Goal: Task Accomplishment & Management: Use online tool/utility

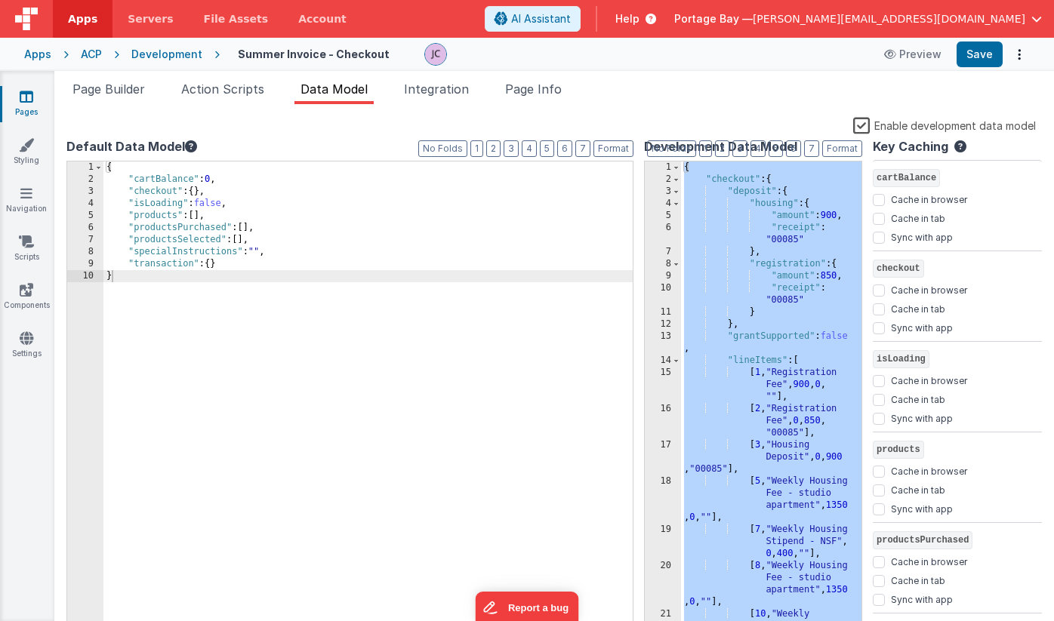
click at [638, 91] on ul "Page Builder Action Scripts Data Model Integration Page Info" at bounding box center [554, 92] width 1000 height 24
click at [864, 126] on label "Enable development data model" at bounding box center [944, 124] width 183 height 17
click at [0, 0] on input "Enable development data model" at bounding box center [0, 0] width 0 height 0
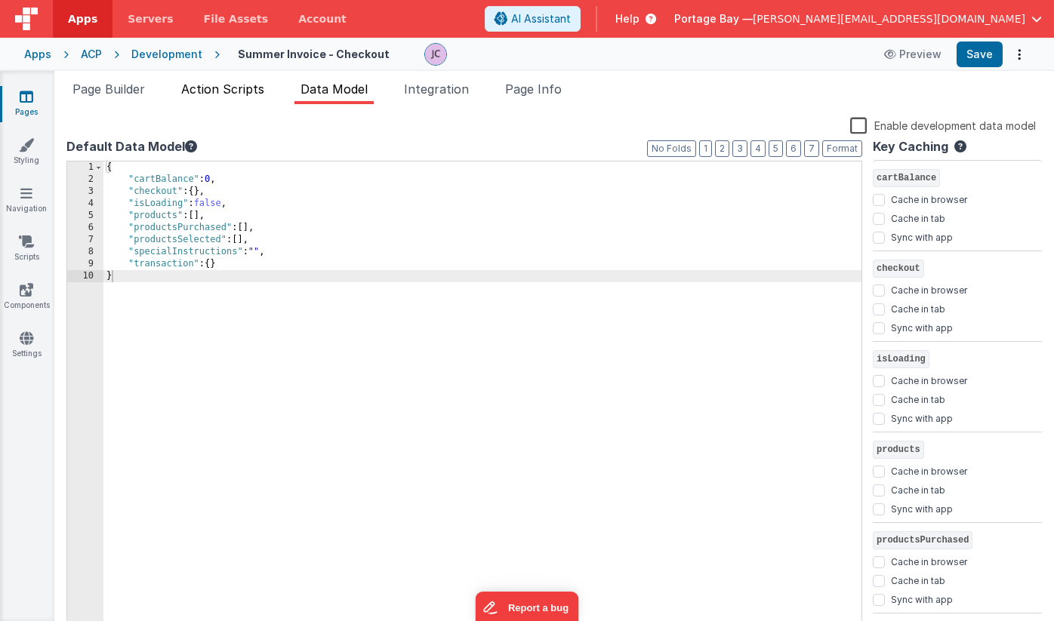
click at [236, 88] on span "Action Scripts" at bounding box center [222, 89] width 83 height 15
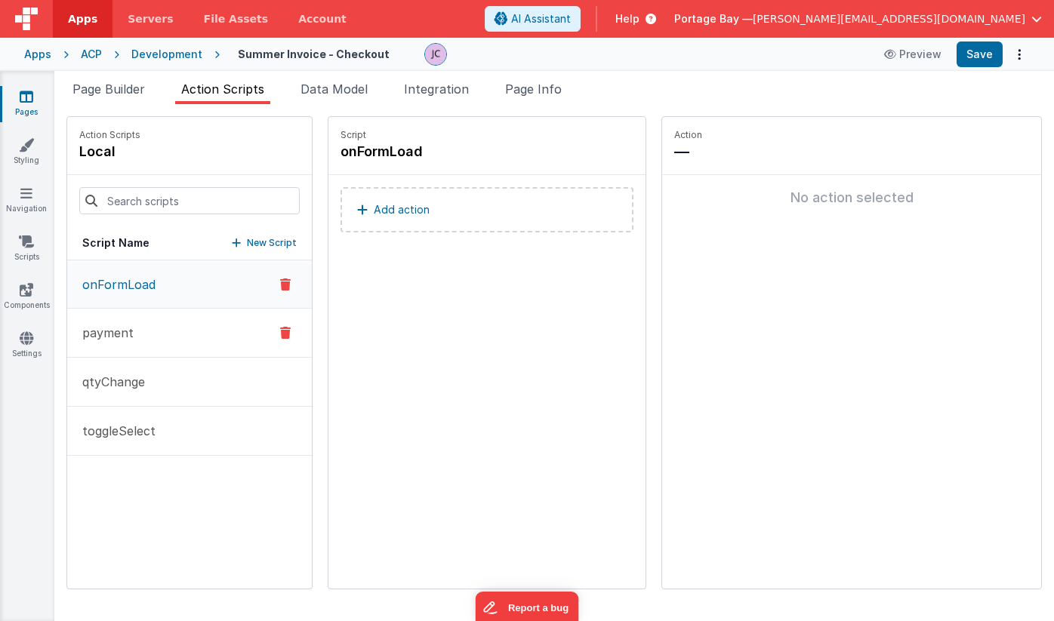
click at [149, 337] on button "payment" at bounding box center [189, 333] width 245 height 49
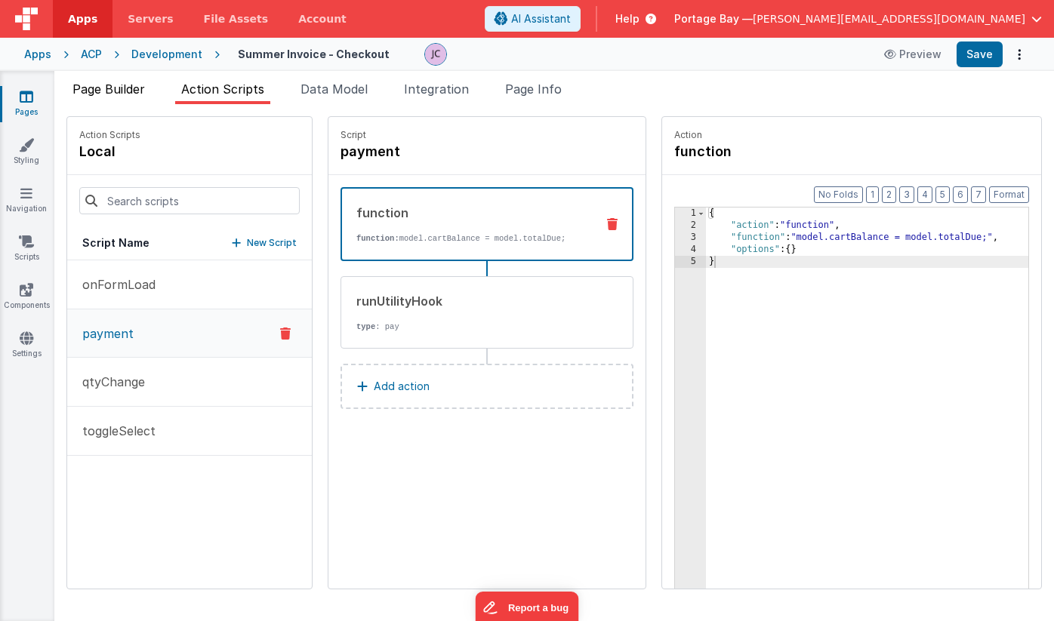
click at [137, 89] on span "Page Builder" at bounding box center [108, 89] width 72 height 15
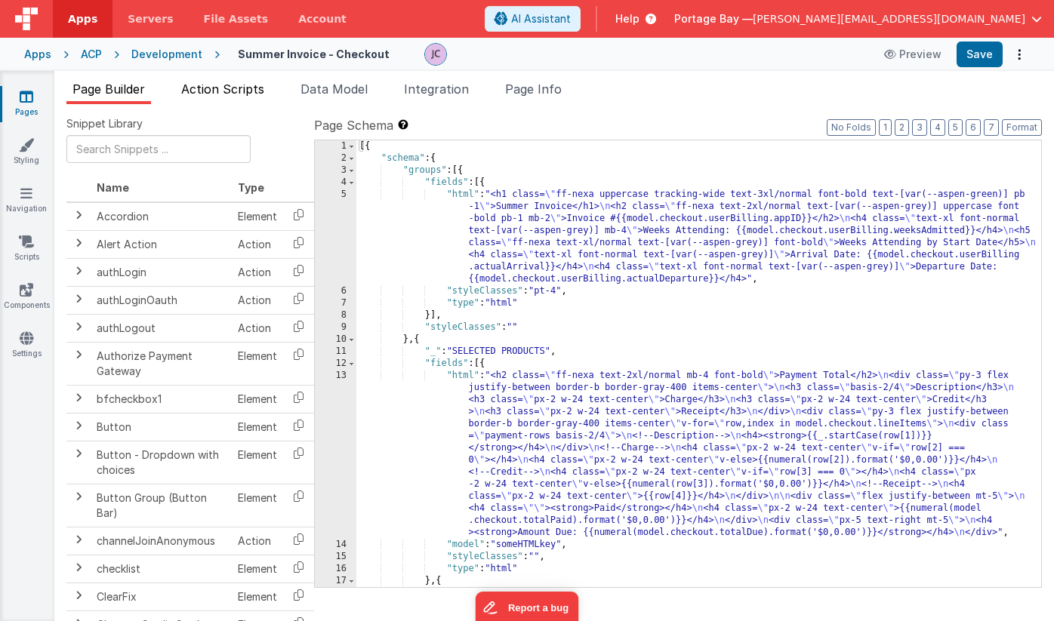
click at [231, 88] on span "Action Scripts" at bounding box center [222, 89] width 83 height 15
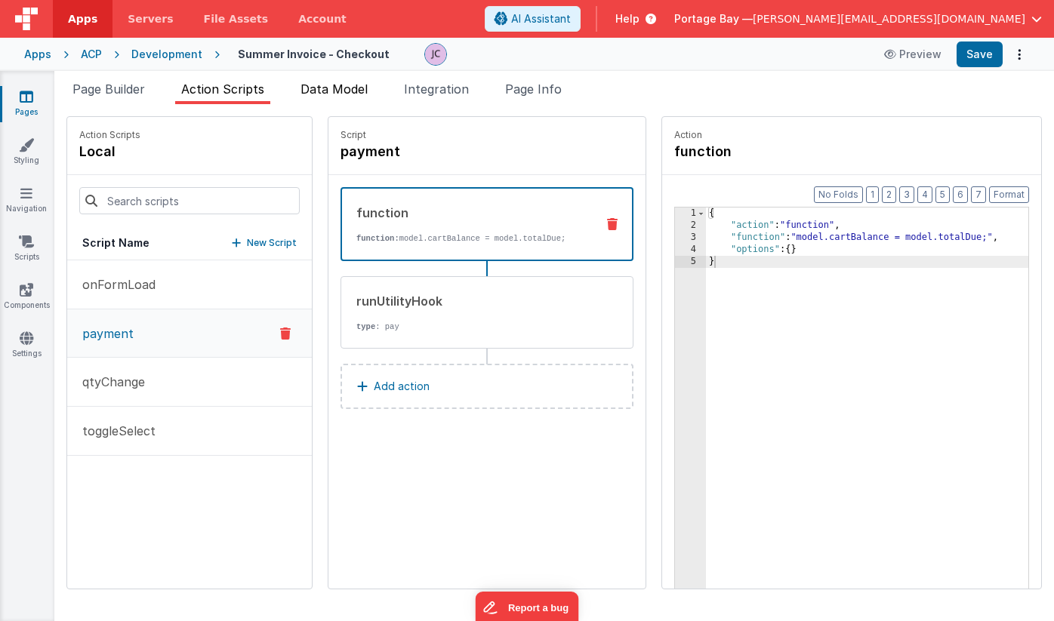
click at [320, 88] on span "Data Model" at bounding box center [333, 89] width 67 height 15
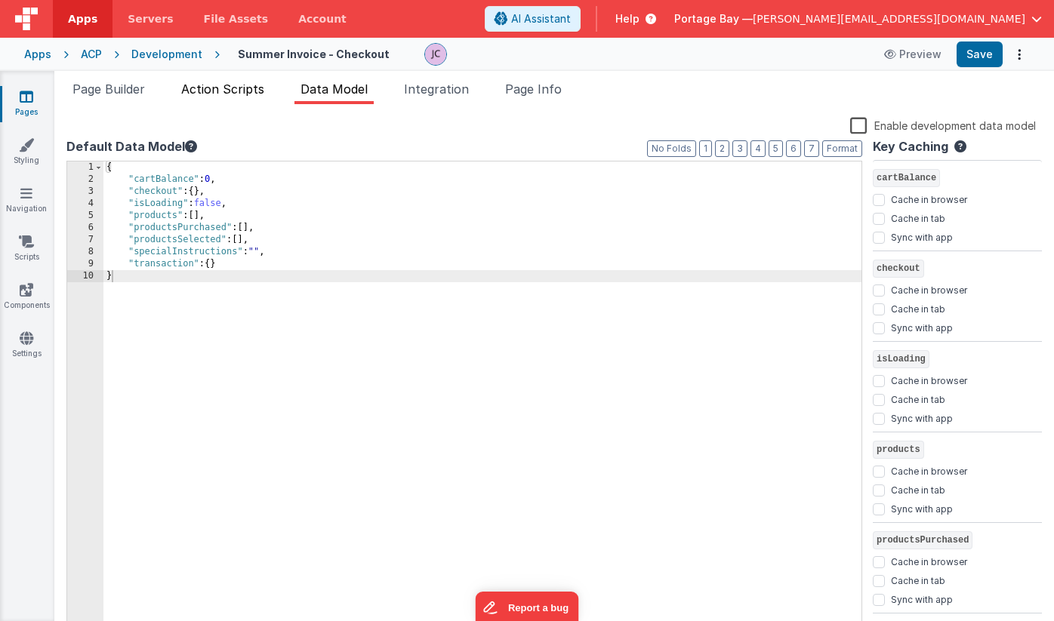
click at [226, 95] on span "Action Scripts" at bounding box center [222, 89] width 83 height 15
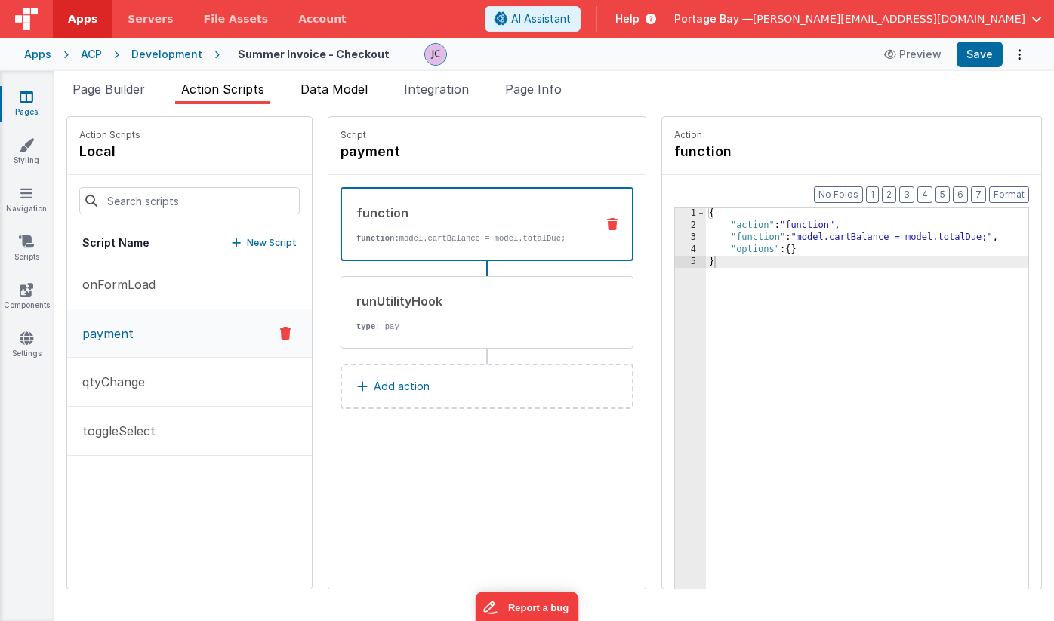
click at [332, 94] on span "Data Model" at bounding box center [333, 89] width 67 height 15
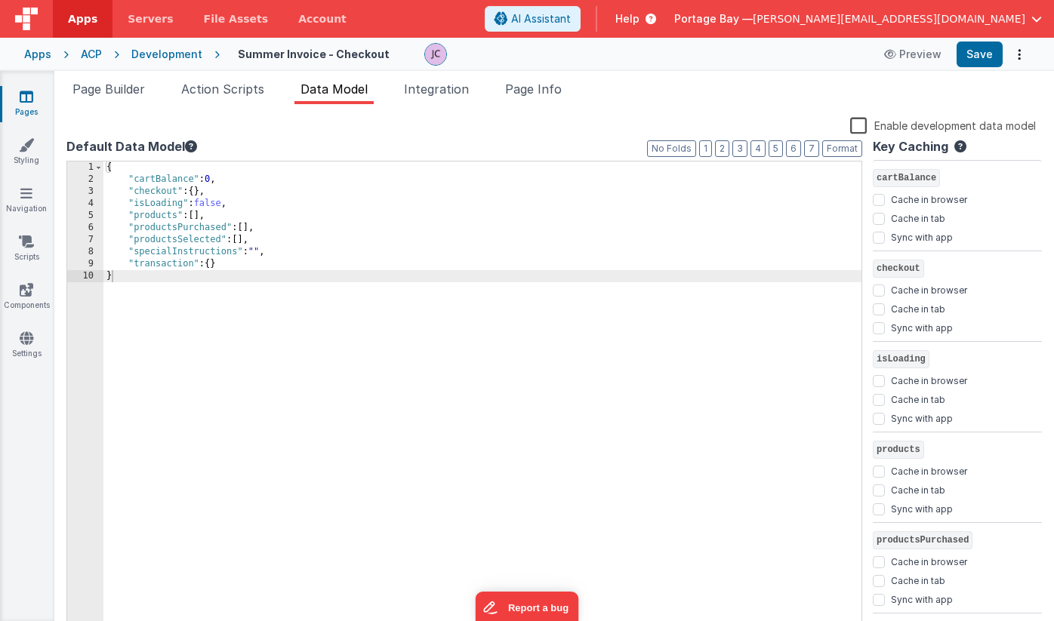
click at [229, 180] on div "{ "cartBalance" : 0 , "checkout" : { } , "isLoading" : false , "products" : [ ]…" at bounding box center [482, 410] width 758 height 497
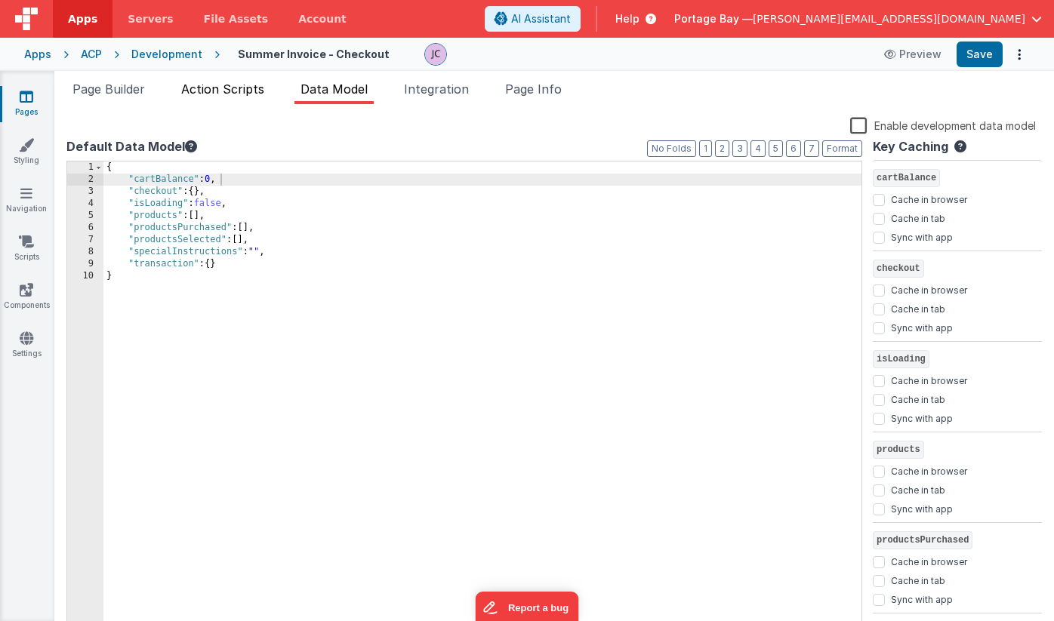
click at [235, 87] on span "Action Scripts" at bounding box center [222, 89] width 83 height 15
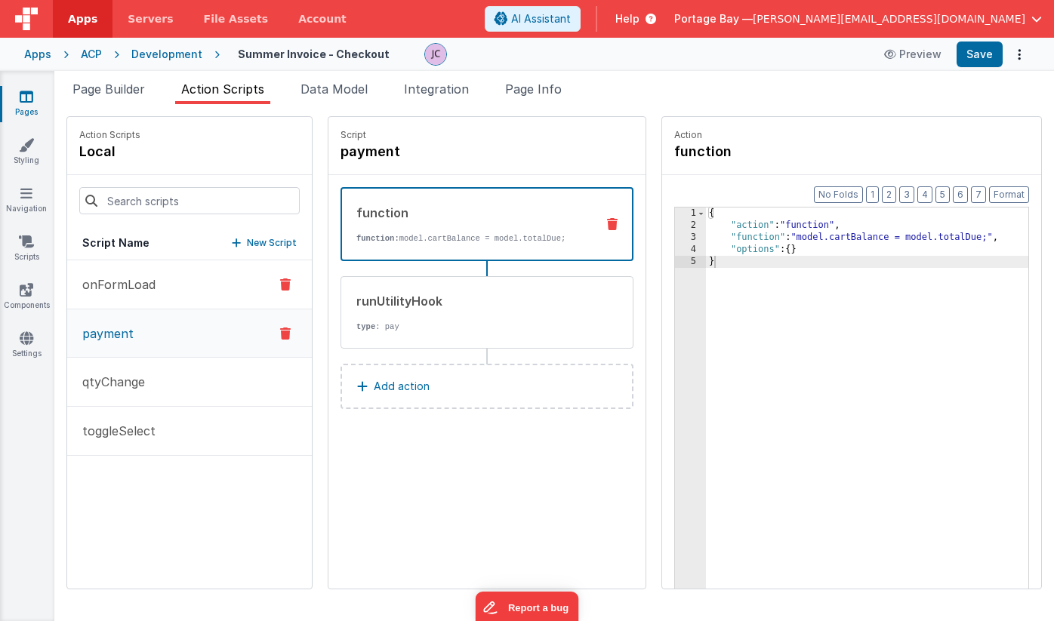
click at [162, 294] on button "onFormLoad" at bounding box center [189, 284] width 245 height 49
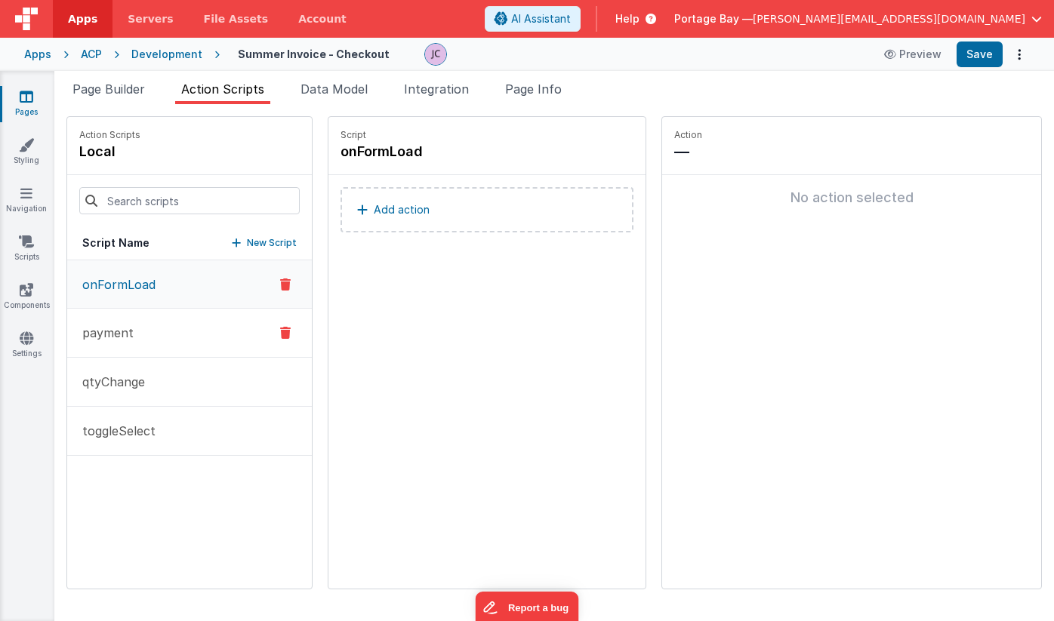
click at [130, 328] on p "payment" at bounding box center [103, 333] width 60 height 18
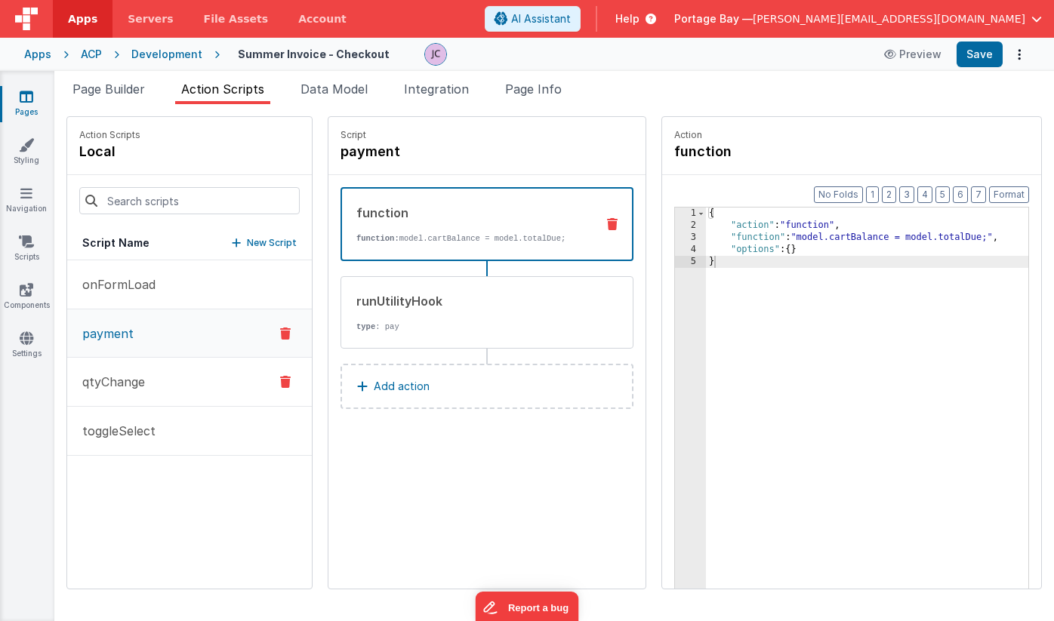
click at [164, 386] on button "qtyChange" at bounding box center [189, 382] width 245 height 49
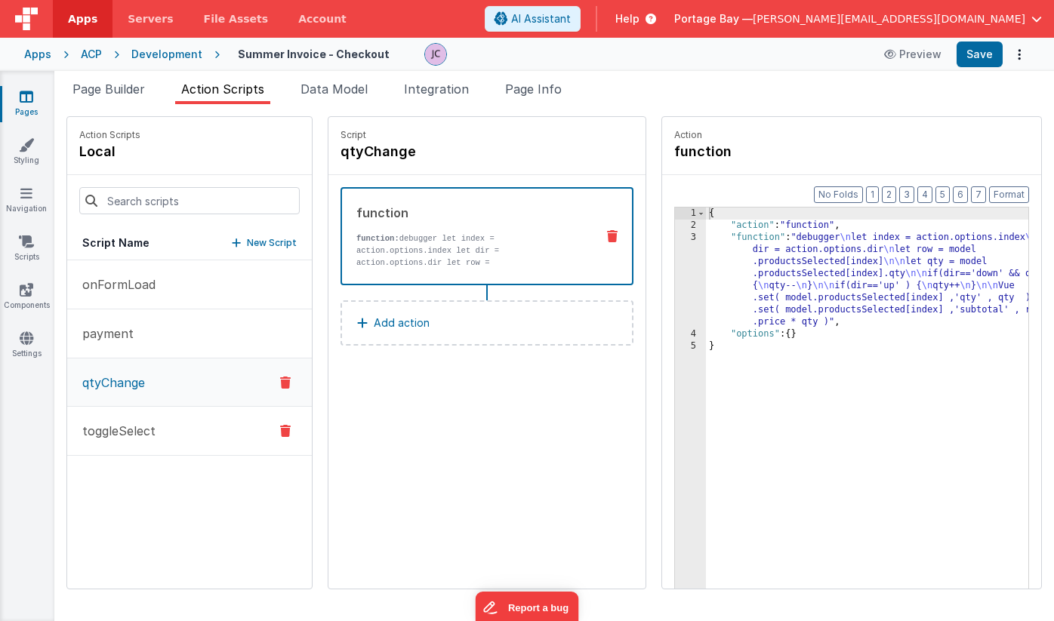
click at [174, 435] on button "toggleSelect" at bounding box center [189, 431] width 245 height 49
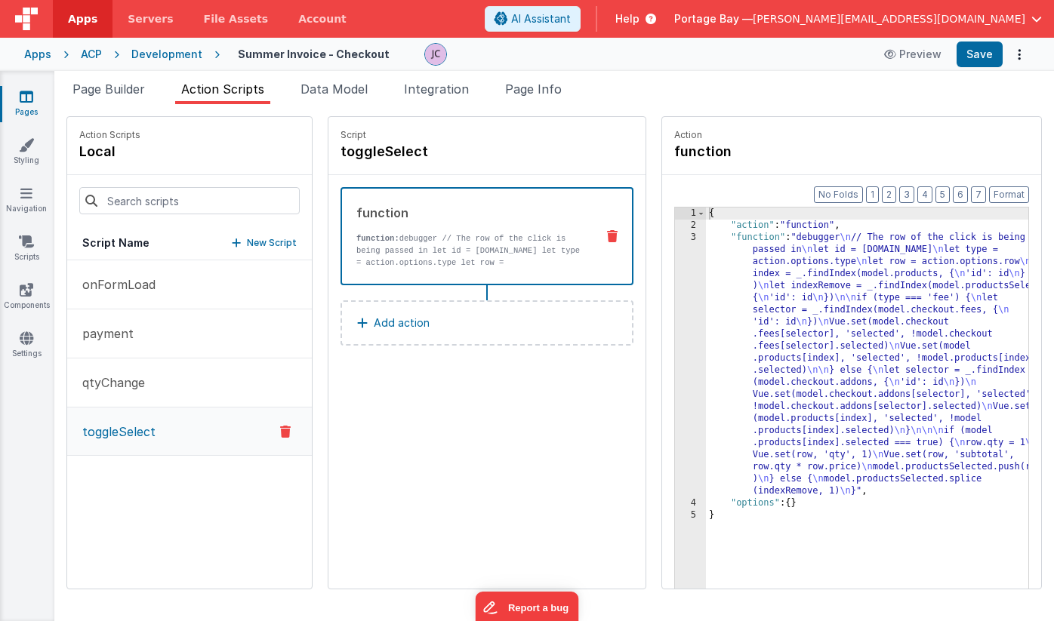
click at [280, 433] on icon at bounding box center [285, 432] width 11 height 18
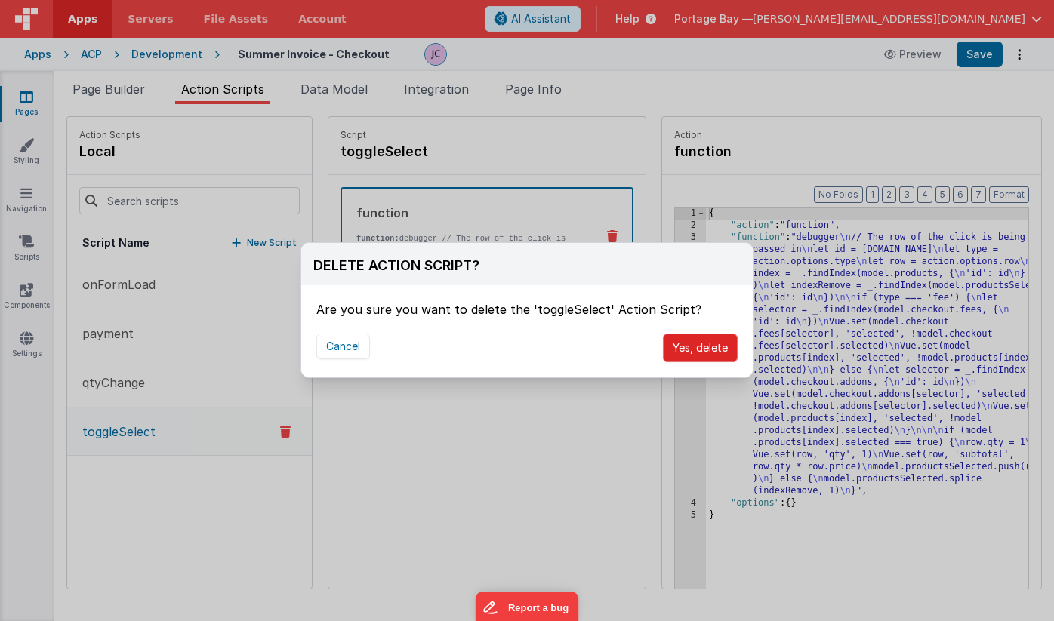
click at [698, 351] on button "Yes, delete" at bounding box center [700, 348] width 75 height 29
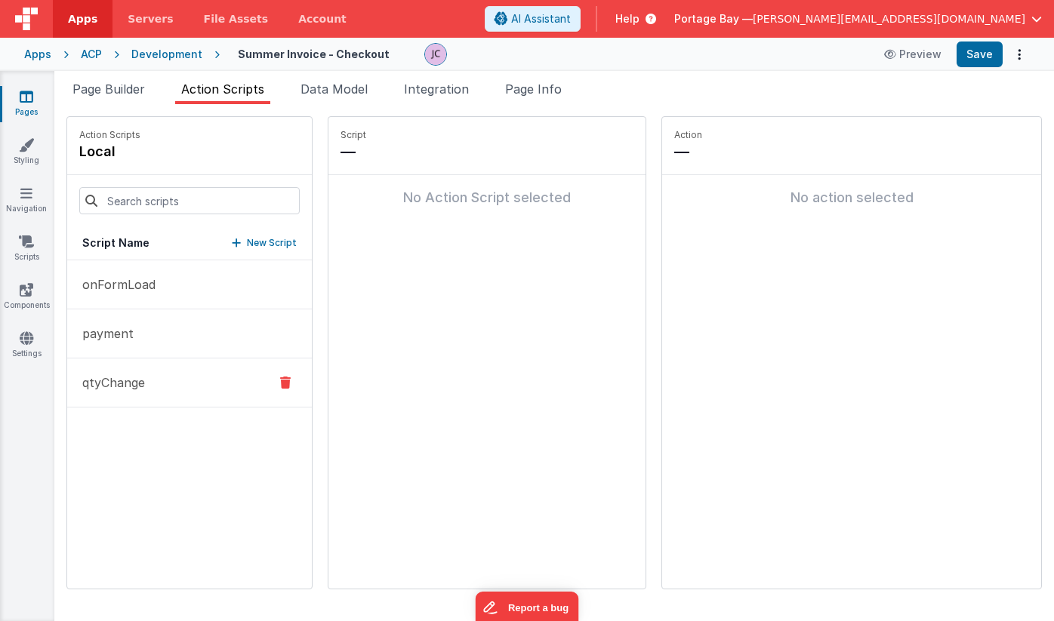
click at [186, 382] on button "qtyChange" at bounding box center [189, 383] width 245 height 49
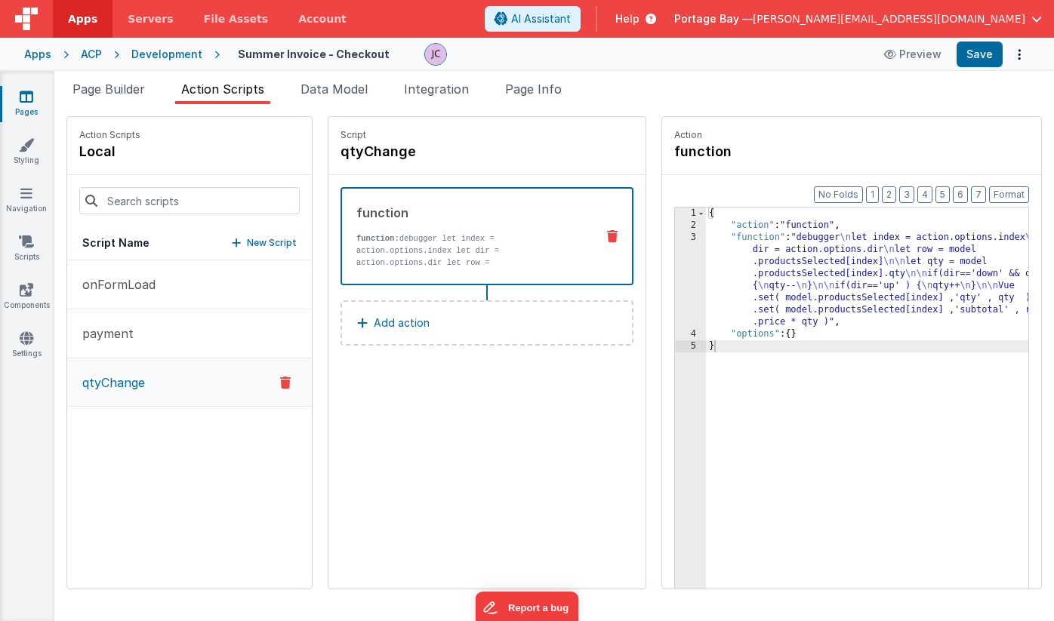
click at [280, 382] on icon at bounding box center [285, 383] width 11 height 18
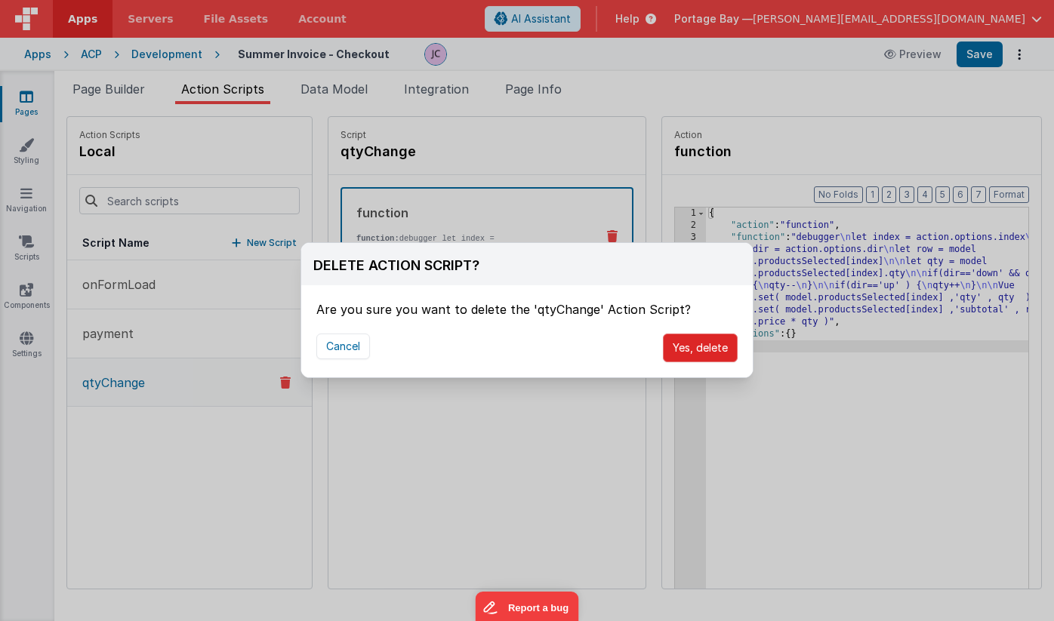
click at [697, 344] on button "Yes, delete" at bounding box center [700, 348] width 75 height 29
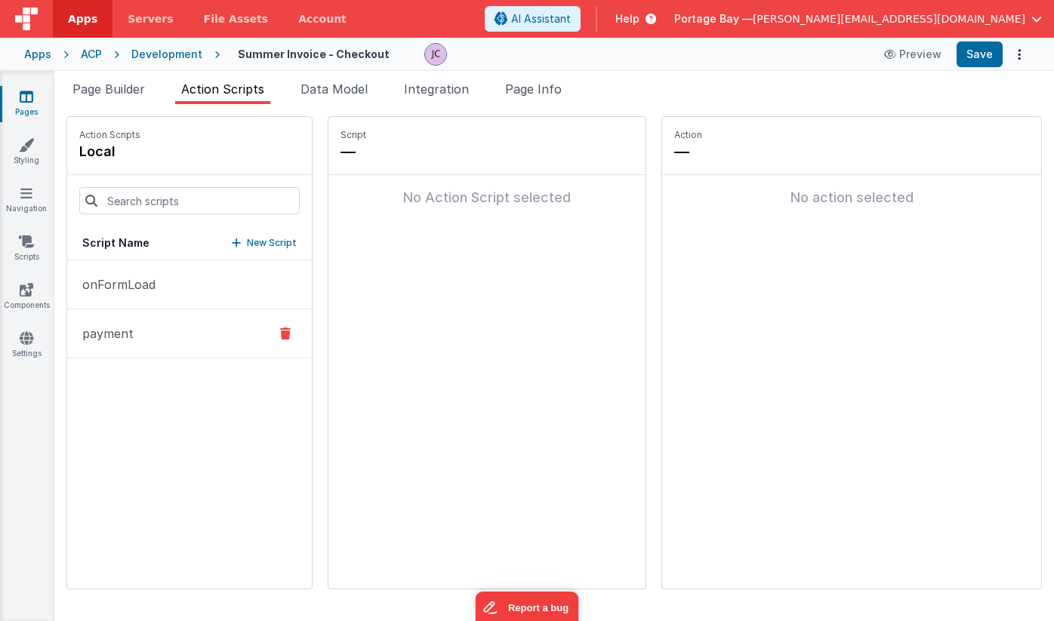
click at [162, 331] on button "payment" at bounding box center [189, 334] width 245 height 49
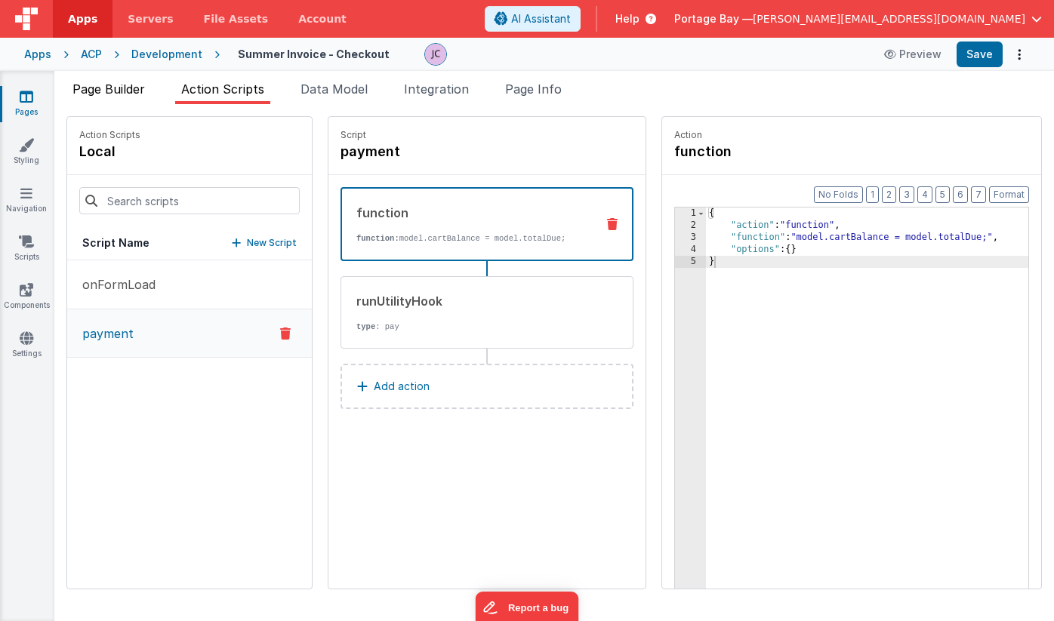
click at [119, 87] on span "Page Builder" at bounding box center [108, 89] width 72 height 15
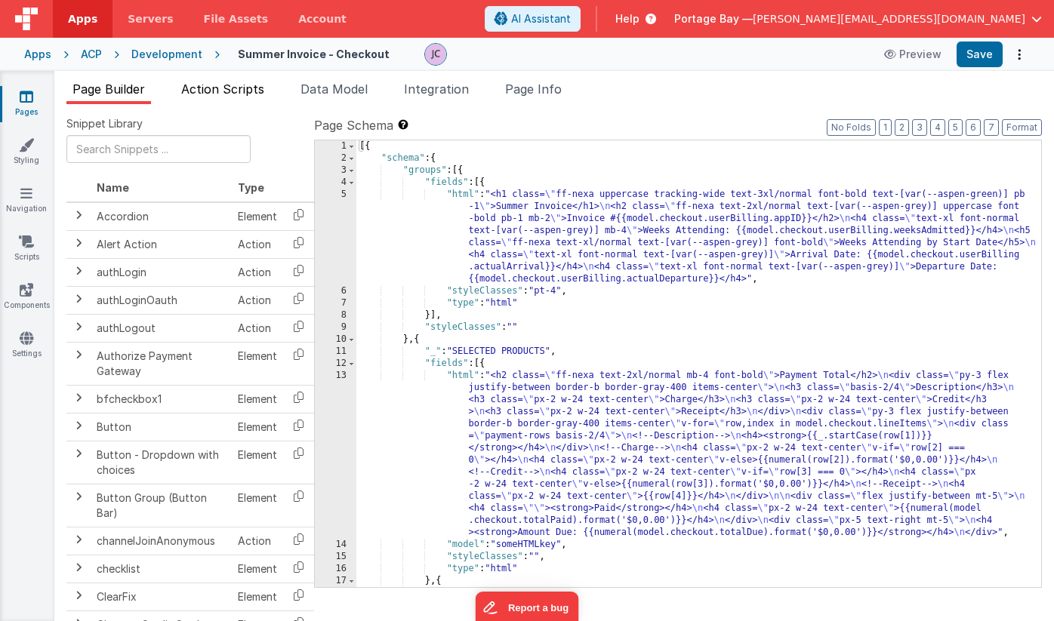
click at [208, 91] on span "Action Scripts" at bounding box center [222, 89] width 83 height 15
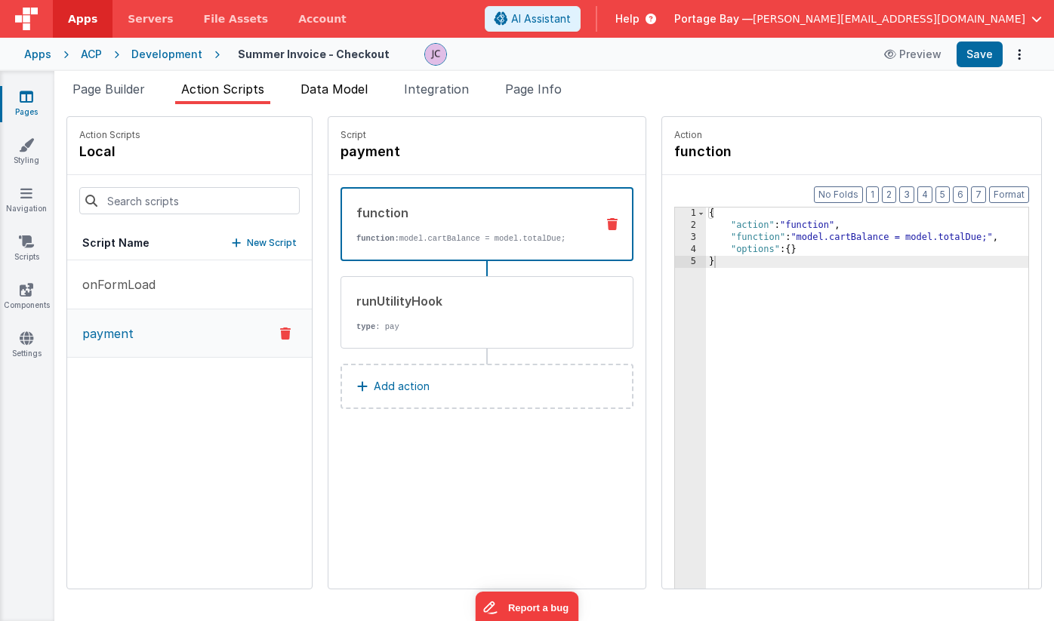
click at [334, 88] on span "Data Model" at bounding box center [333, 89] width 67 height 15
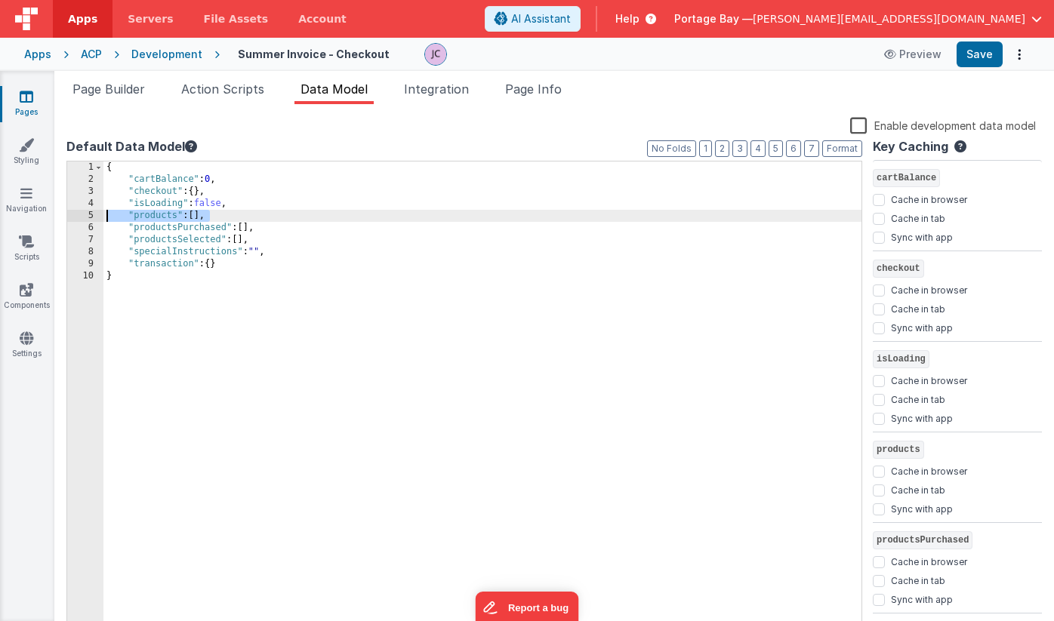
drag, startPoint x: 217, startPoint y: 217, endPoint x: 85, endPoint y: 214, distance: 132.1
click at [85, 214] on div "1 2 3 4 5 6 7 8 9 10 { "cartBalance" : 0 , "checkout" : { } , "isLoading" : fal…" at bounding box center [464, 398] width 796 height 474
click at [229, 214] on div "{ "cartBalance" : 0 , "checkout" : { } , "isLoading" : false , "products" : [ ]…" at bounding box center [482, 410] width 758 height 497
drag, startPoint x: 223, startPoint y: 217, endPoint x: 82, endPoint y: 214, distance: 141.2
click at [82, 214] on div "1 2 3 4 5 6 7 8 9 10 { "cartBalance" : 0 , "checkout" : { } , "isLoading" : fal…" at bounding box center [464, 398] width 796 height 474
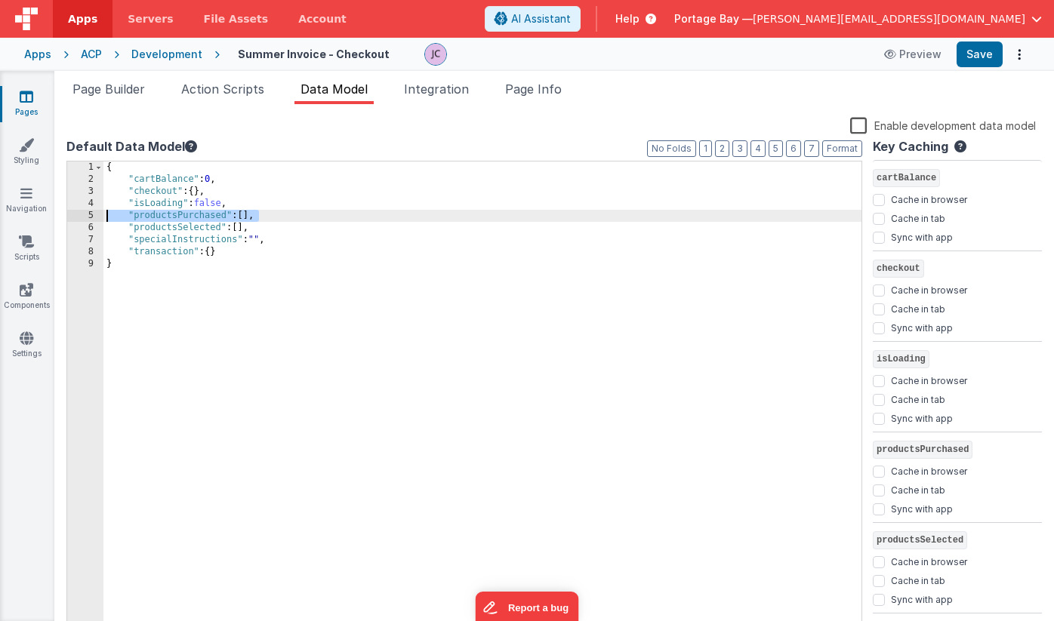
drag, startPoint x: 268, startPoint y: 217, endPoint x: 85, endPoint y: 214, distance: 182.7
click at [85, 214] on div "1 2 3 4 5 6 7 8 9 { "cartBalance" : 0 , "checkout" : { } , "isLoading" : false …" at bounding box center [464, 398] width 796 height 474
drag, startPoint x: 259, startPoint y: 214, endPoint x: 89, endPoint y: 217, distance: 169.9
click at [89, 217] on div "1 2 3 4 5 6 7 8 { "cartBalance" : 0 , "checkout" : { } , "isLoading" : false , …" at bounding box center [464, 398] width 796 height 474
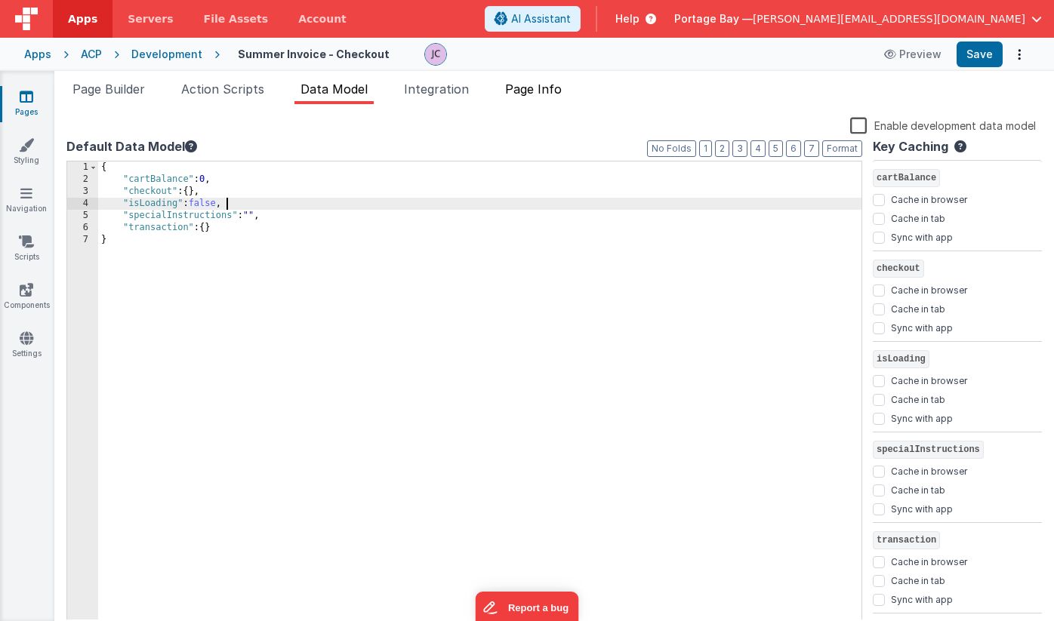
click at [533, 87] on span "Page Info" at bounding box center [533, 89] width 57 height 15
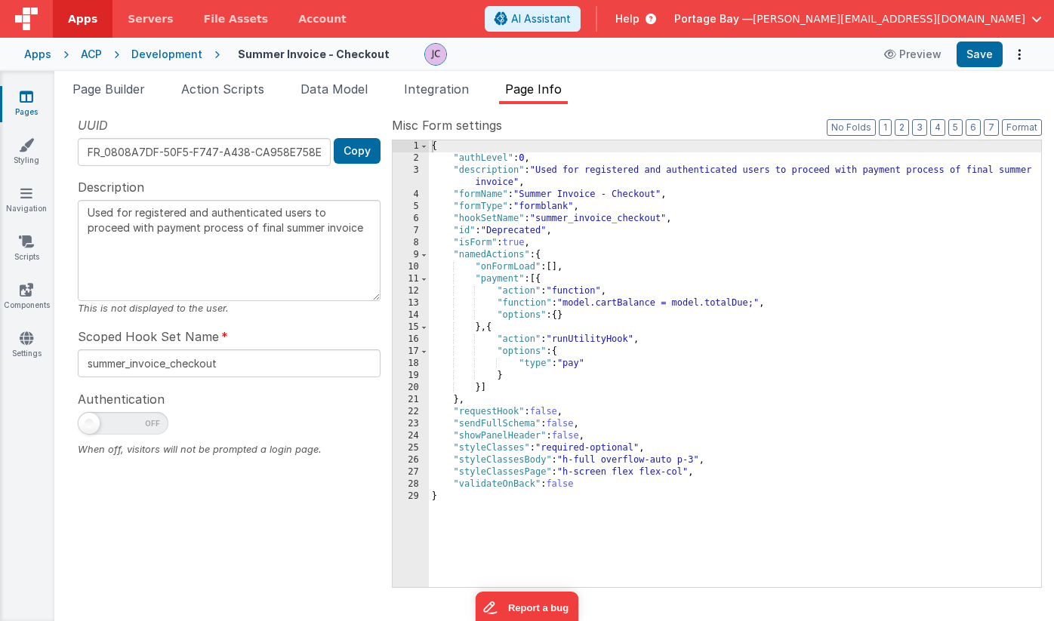
click at [89, 425] on span at bounding box center [89, 423] width 21 height 21
click at [89, 425] on input "checkbox" at bounding box center [84, 421] width 12 height 12
checkbox input "true"
click at [445, 90] on span "Integration" at bounding box center [436, 89] width 65 height 15
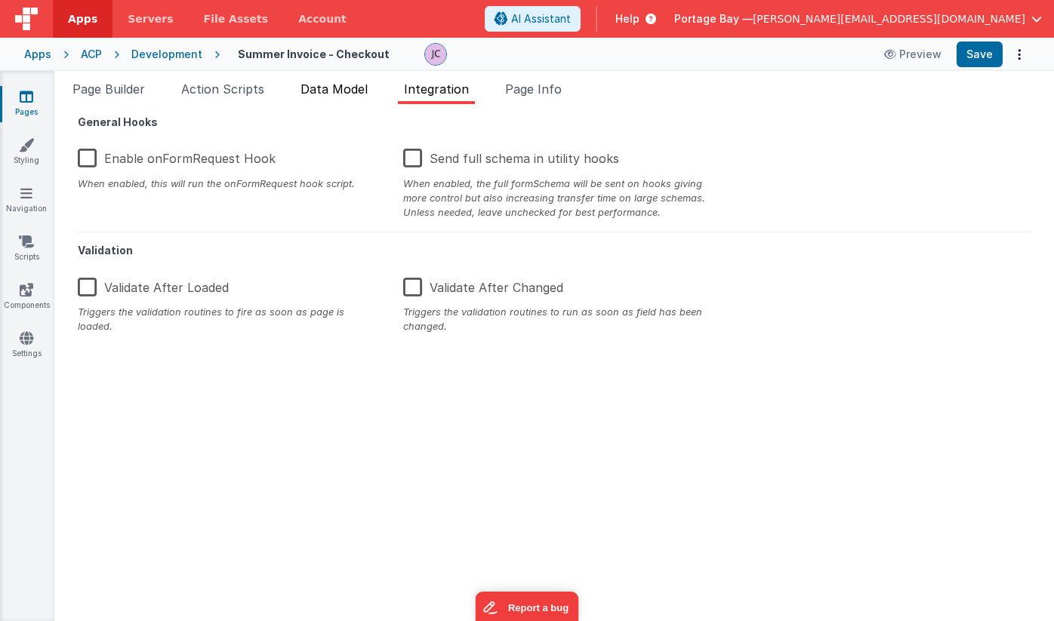
click at [348, 90] on span "Data Model" at bounding box center [333, 89] width 67 height 15
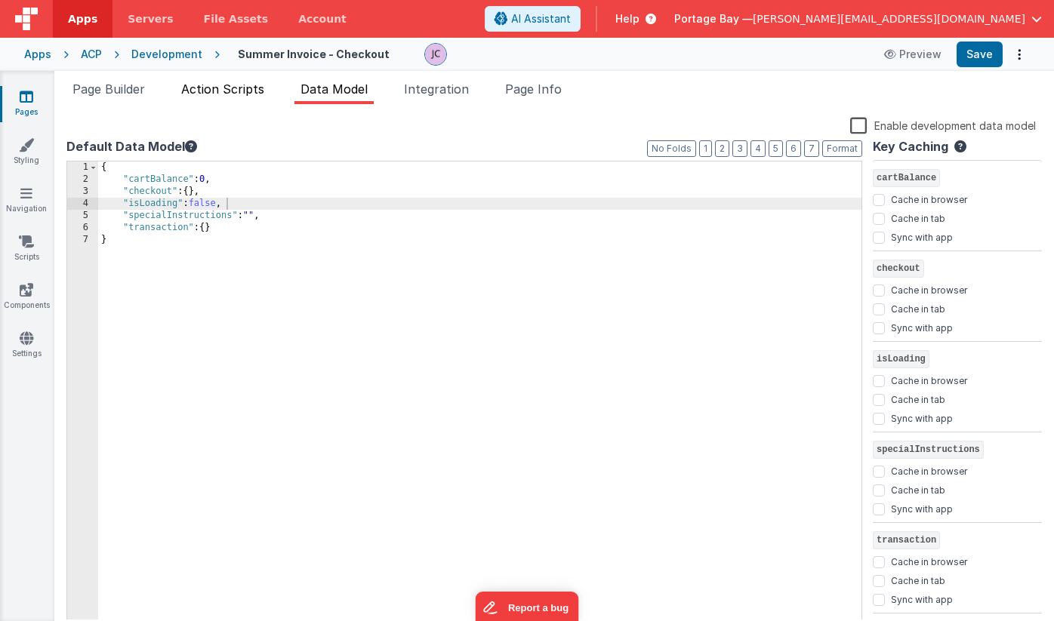
click at [223, 91] on span "Action Scripts" at bounding box center [222, 89] width 83 height 15
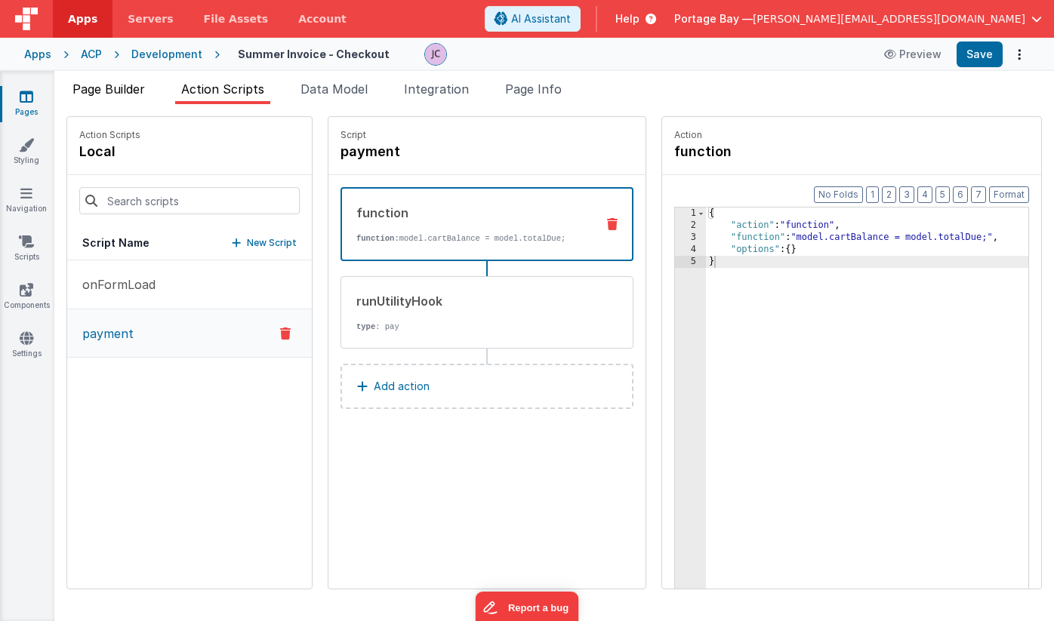
click at [119, 89] on span "Page Builder" at bounding box center [108, 89] width 72 height 15
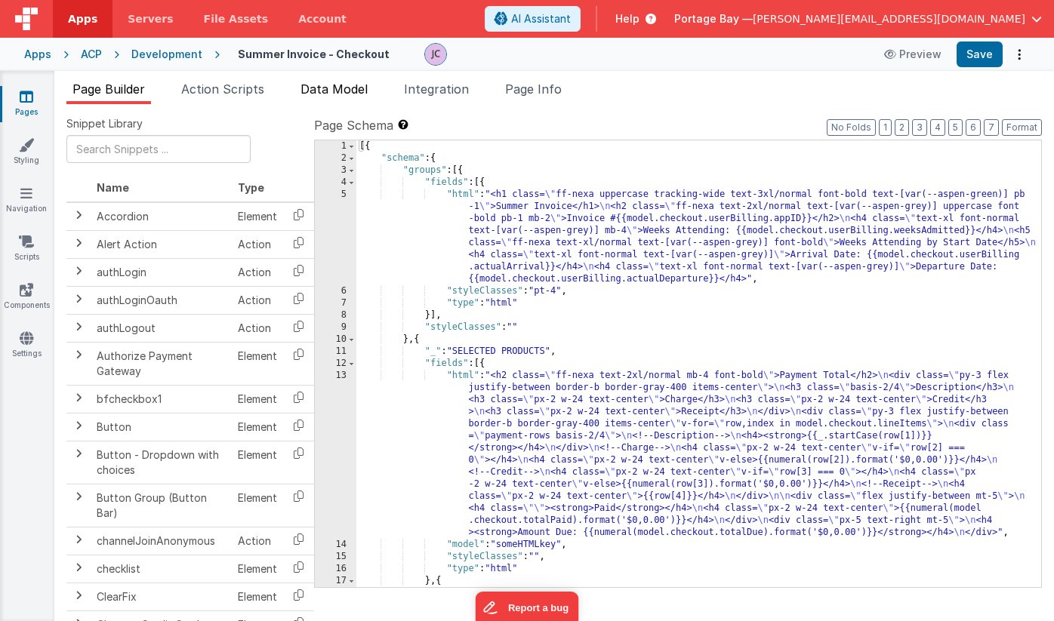
click at [344, 92] on span "Data Model" at bounding box center [333, 89] width 67 height 15
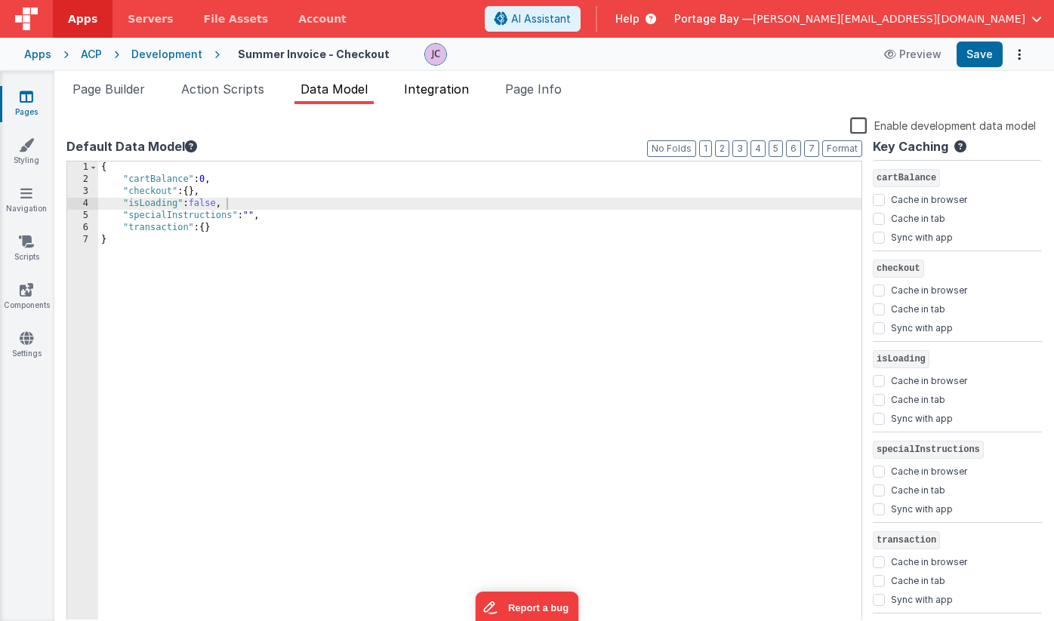
click at [453, 91] on span "Integration" at bounding box center [436, 89] width 65 height 15
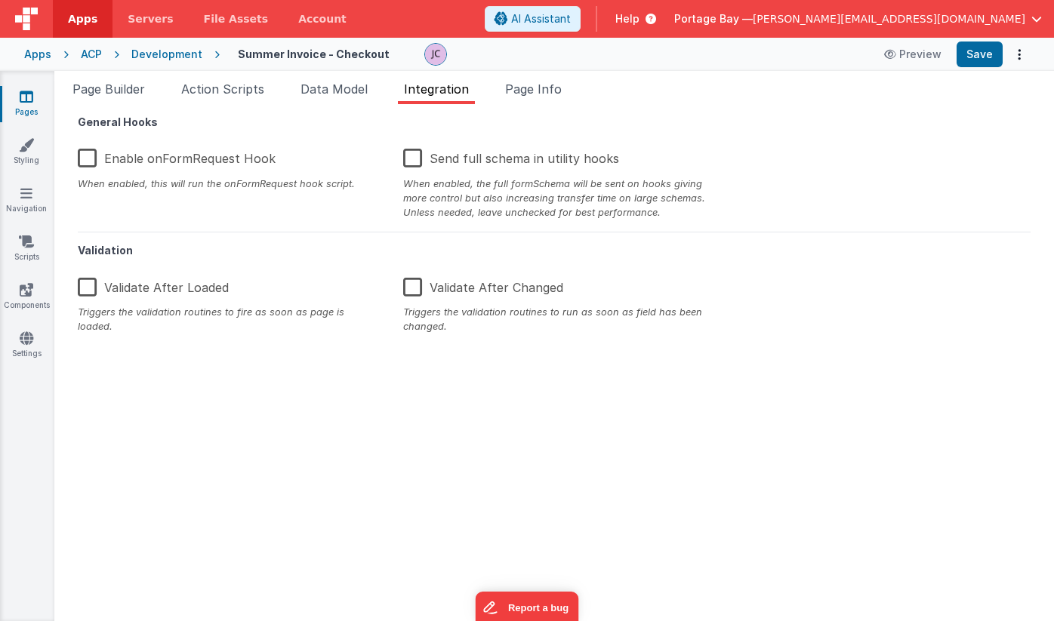
click at [89, 159] on label "Enable onFormRequest Hook" at bounding box center [177, 156] width 198 height 32
click at [0, 0] on input "Enable onFormRequest Hook" at bounding box center [0, 0] width 0 height 0
click at [346, 93] on span "Data Model" at bounding box center [333, 89] width 67 height 15
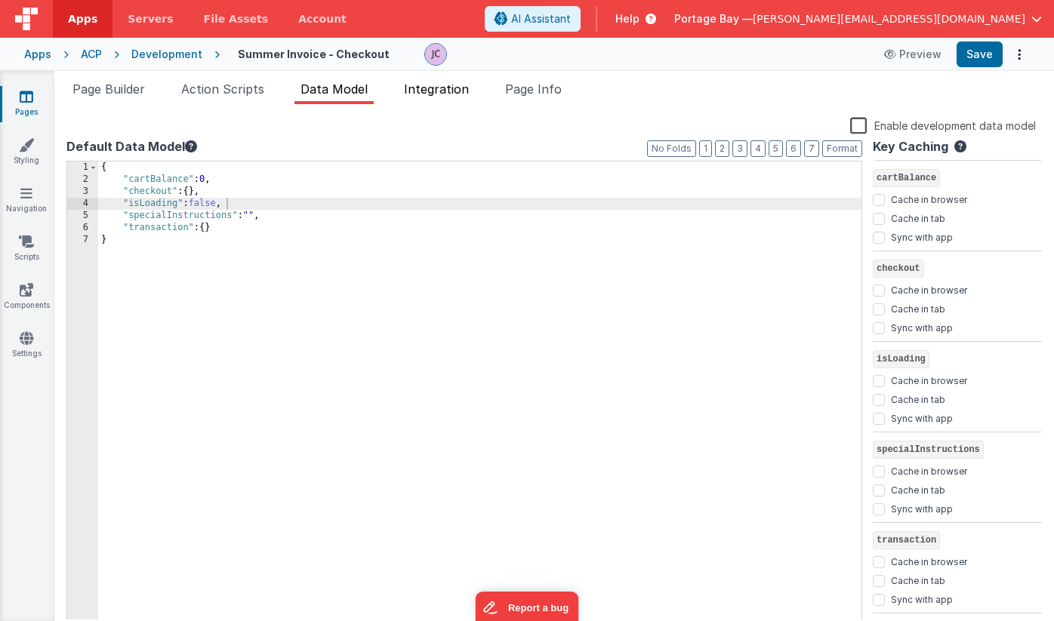
click at [433, 94] on span "Integration" at bounding box center [436, 89] width 65 height 15
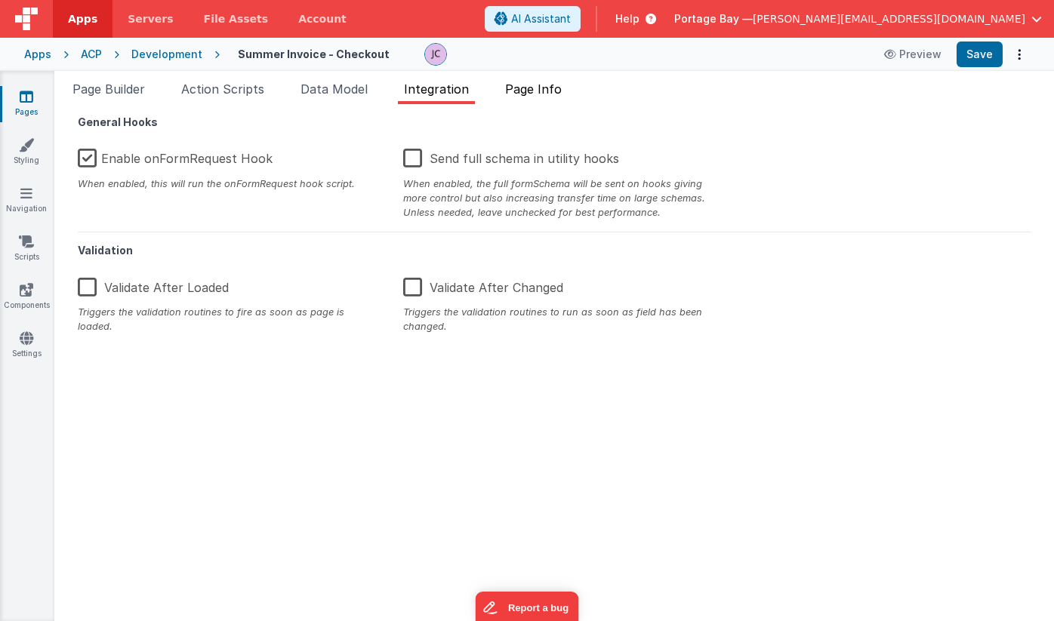
click at [568, 90] on li "Page Info" at bounding box center [533, 92] width 69 height 24
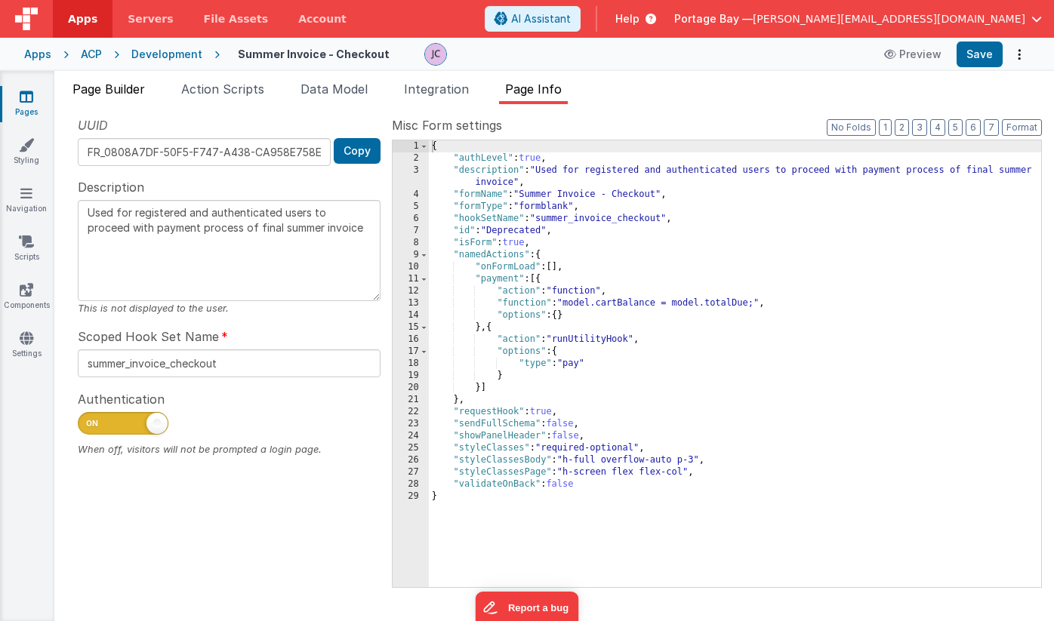
click at [106, 91] on span "Page Builder" at bounding box center [108, 89] width 72 height 15
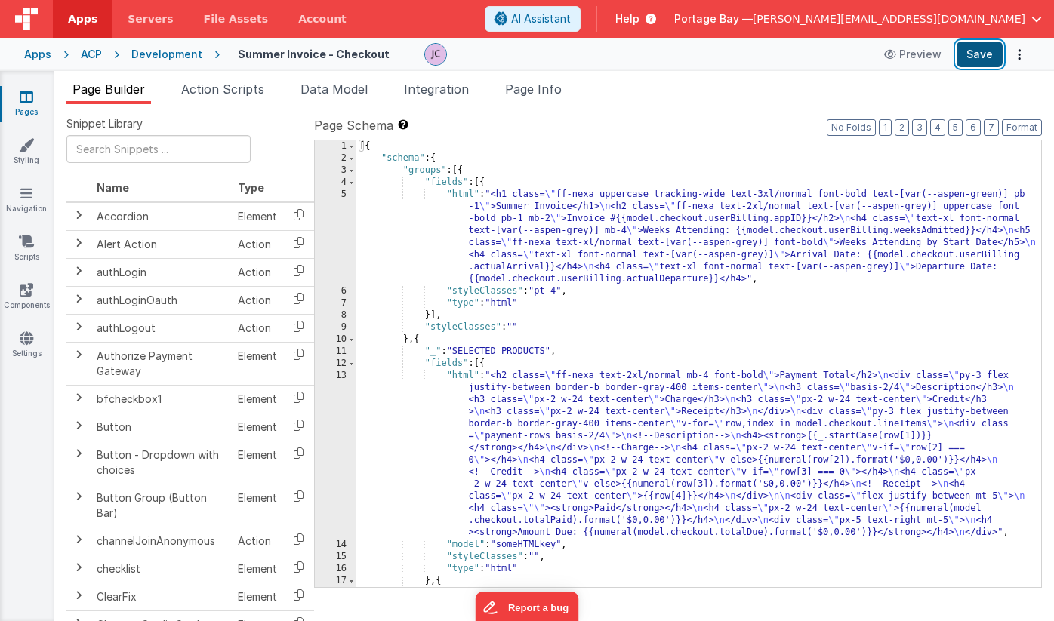
click at [971, 59] on button "Save" at bounding box center [980, 55] width 46 height 26
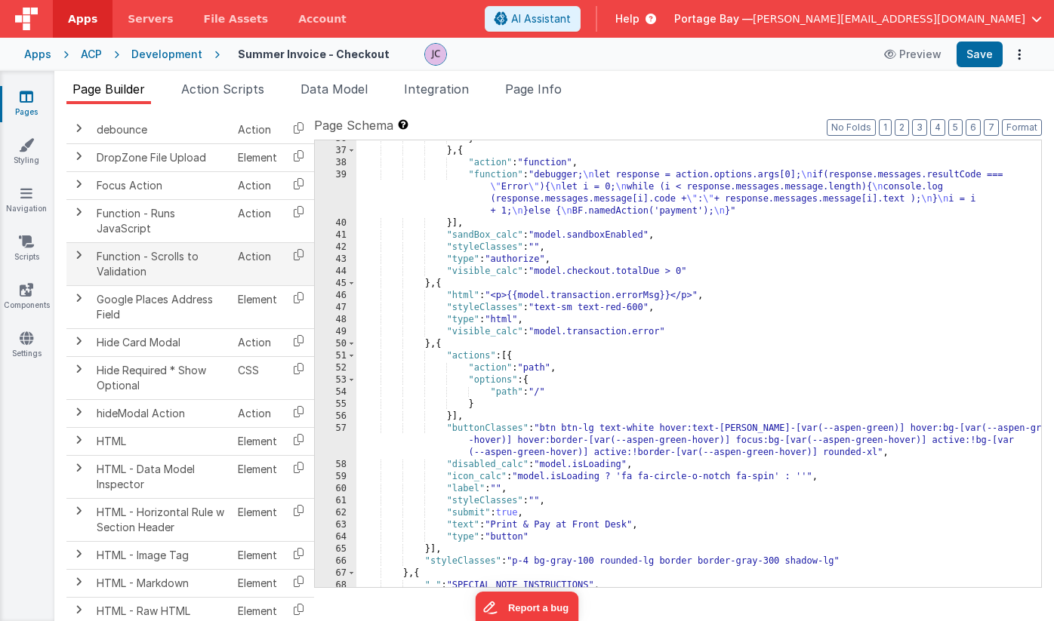
scroll to position [750, 0]
